Goal: Information Seeking & Learning: Learn about a topic

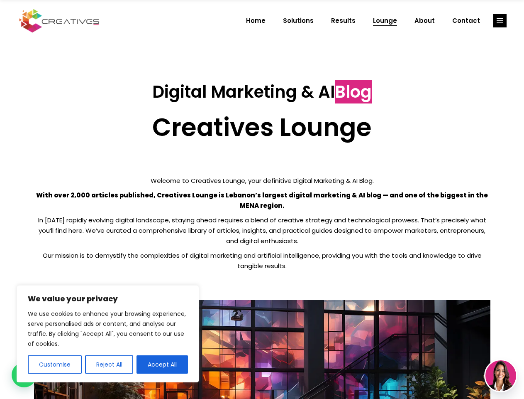
click at [262, 199] on p "With over 2,000 articles published, Creatives Lounge is Lebanon’s largest digit…" at bounding box center [262, 200] width 457 height 21
click at [54, 364] on button "Customise" at bounding box center [55, 364] width 54 height 18
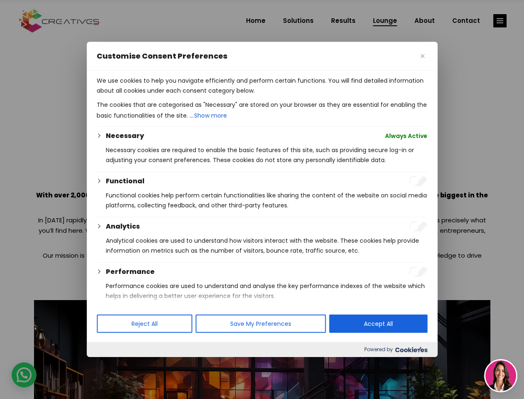
click at [109, 364] on div at bounding box center [262, 199] width 524 height 399
click at [162, 95] on p "We use cookies to help you navigate efficiently and perform certain functions. …" at bounding box center [262, 86] width 331 height 20
click at [500, 21] on div at bounding box center [262, 199] width 524 height 399
click at [501, 375] on img at bounding box center [501, 375] width 31 height 31
